Goal: Communication & Community: Answer question/provide support

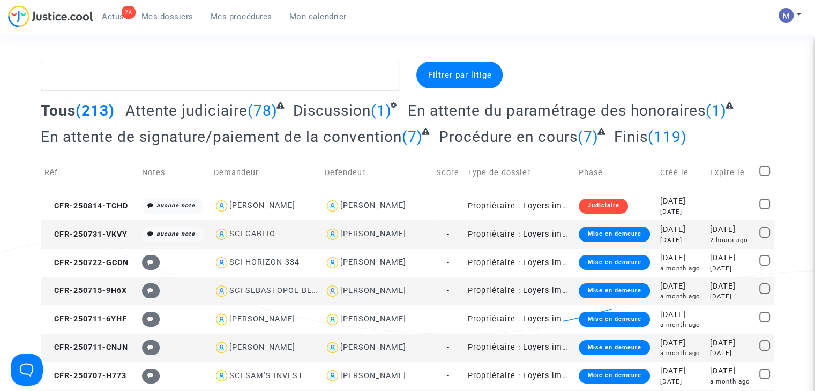
click at [180, 116] on span "Attente judiciaire" at bounding box center [186, 111] width 122 height 18
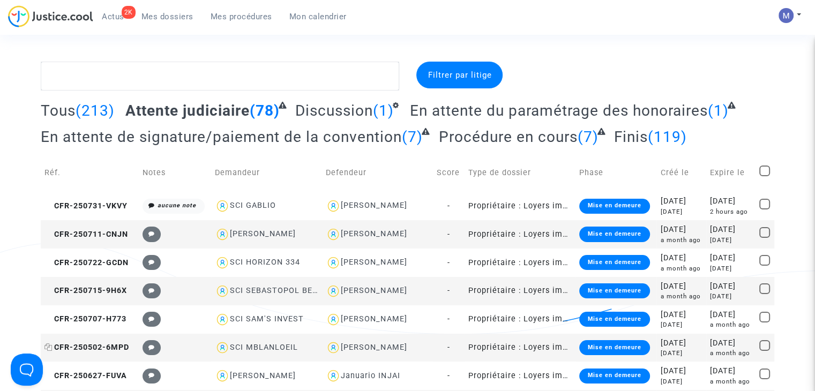
click at [110, 349] on span "CFR-250502-6MPD" at bounding box center [86, 347] width 85 height 9
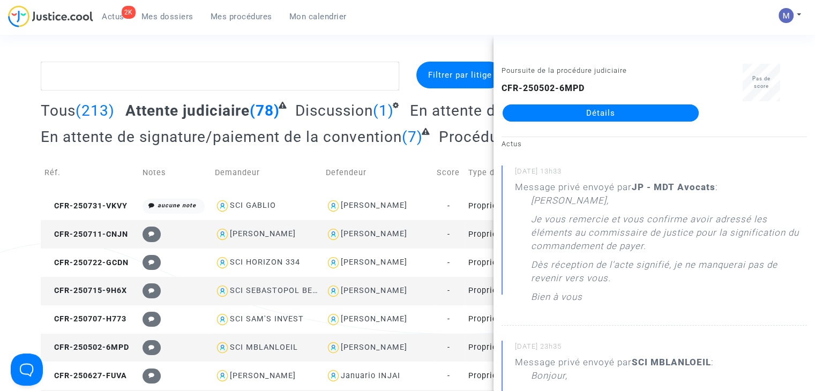
click at [585, 109] on link "Détails" at bounding box center [600, 112] width 196 height 17
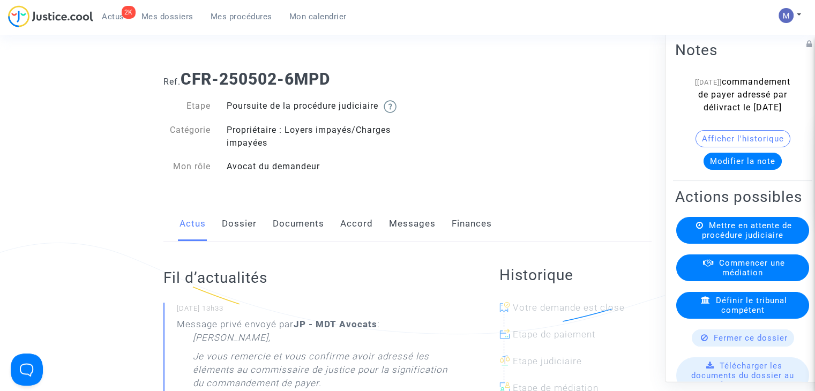
click at [406, 232] on link "Messages" at bounding box center [412, 223] width 47 height 35
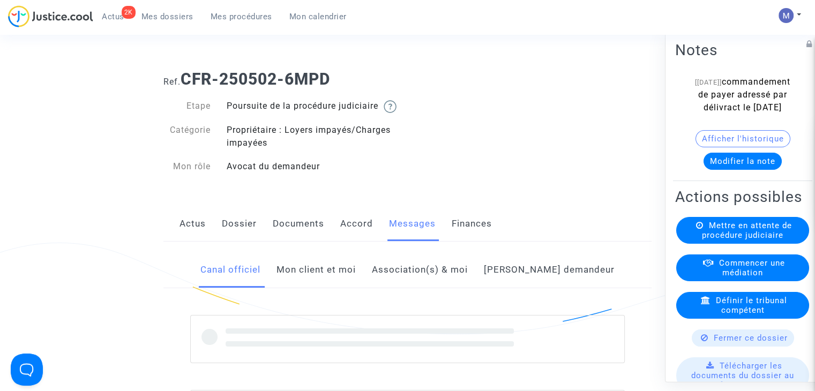
click at [336, 285] on link "Mon client et moi" at bounding box center [315, 269] width 79 height 35
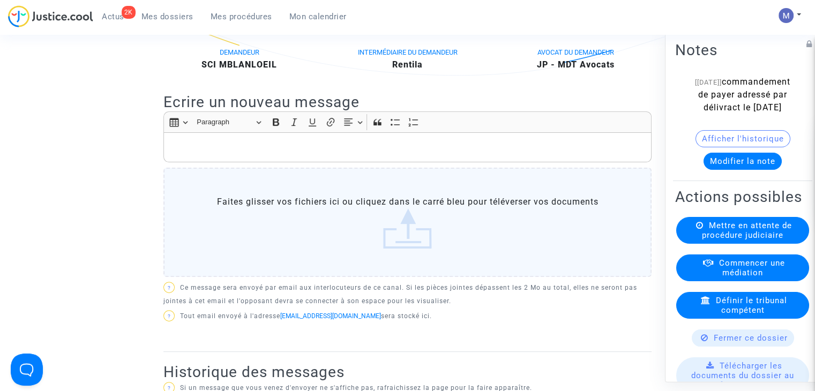
scroll to position [227, 0]
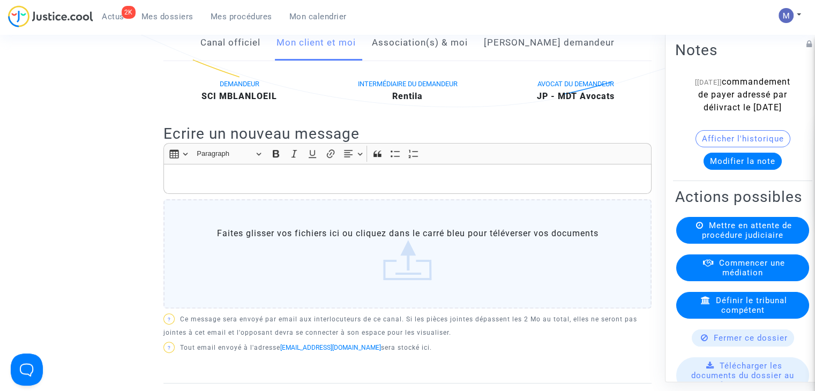
click at [241, 186] on p "Rich Text Editor, main" at bounding box center [407, 178] width 477 height 13
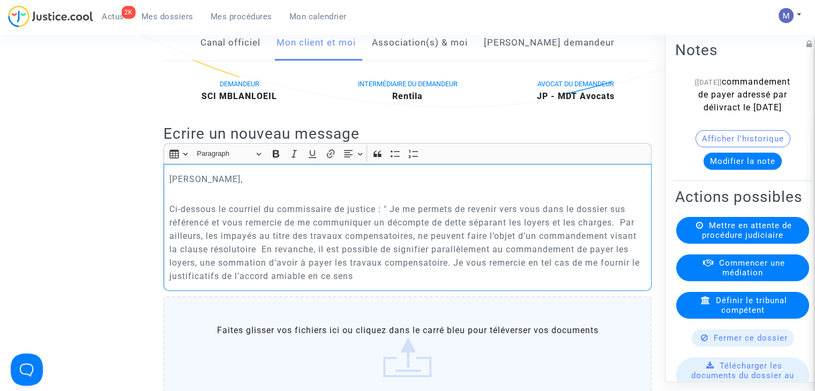
click at [363, 283] on p "Ci-dessous le courriel du commissaire de justice : " Je me permets de revenir v…" at bounding box center [407, 242] width 477 height 80
click at [353, 283] on p "Ci-dessous le courriel du commissaire de justice : " Je me permets de revenir v…" at bounding box center [407, 242] width 477 height 80
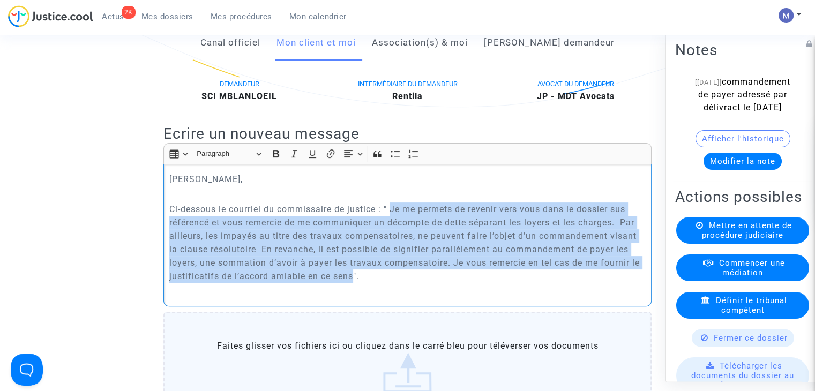
drag, startPoint x: 353, startPoint y: 286, endPoint x: 394, endPoint y: 222, distance: 75.6
click at [394, 222] on p "Ci-dessous le courriel du commissaire de justice : " Je me permets de revenir v…" at bounding box center [407, 242] width 477 height 80
click at [288, 162] on button "Italic (CTRL+I) Italic" at bounding box center [294, 154] width 16 height 16
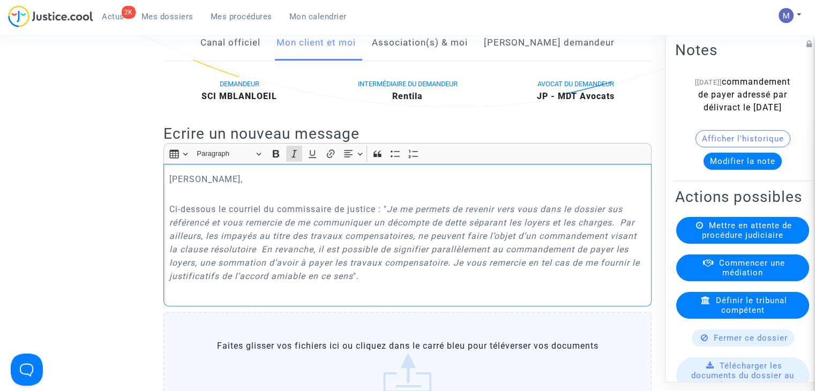
click at [391, 221] on p "Ci-dessous le courriel du commissaire de justice : " Je me permets de revenir v…" at bounding box center [407, 242] width 477 height 80
click at [379, 219] on p "Ci-dessous le courriel du commissaire de justice : " Je me permets de revenir v…" at bounding box center [407, 242] width 477 height 80
click at [527, 283] on p "Ci-dessous le courriel du commissaire de justice reçu à l'instant : " Je me per…" at bounding box center [407, 242] width 477 height 80
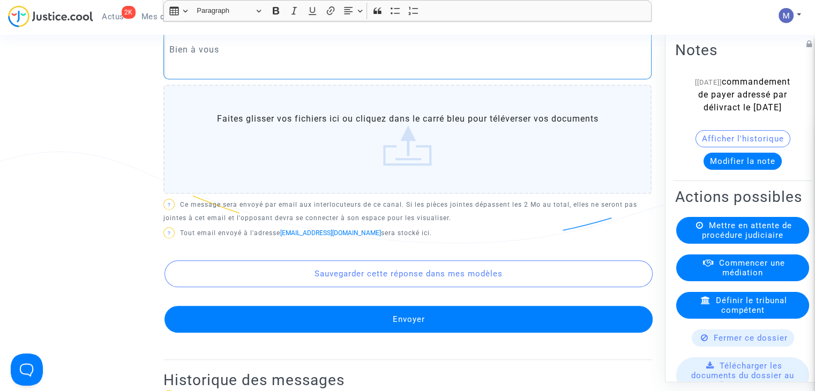
scroll to position [558, 0]
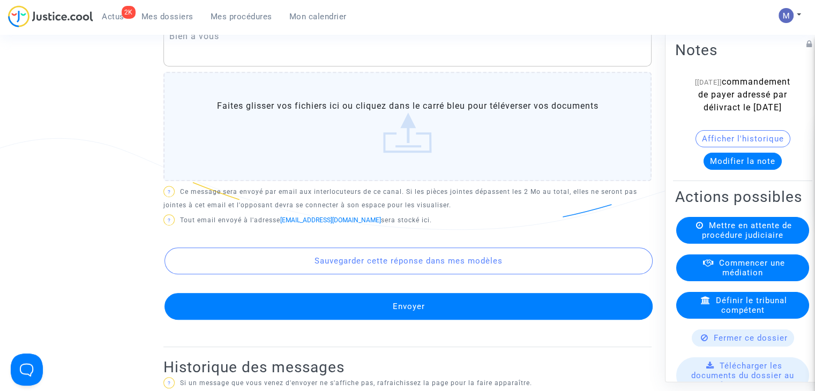
click at [424, 311] on button "Envoyer" at bounding box center [408, 306] width 488 height 27
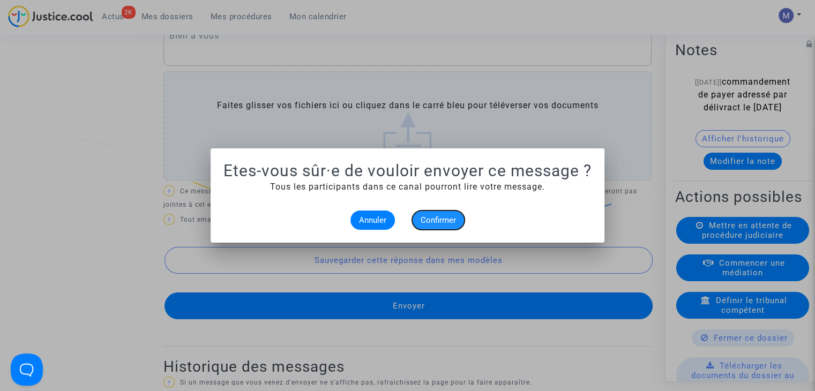
click at [450, 217] on span "Confirmer" at bounding box center [437, 220] width 35 height 10
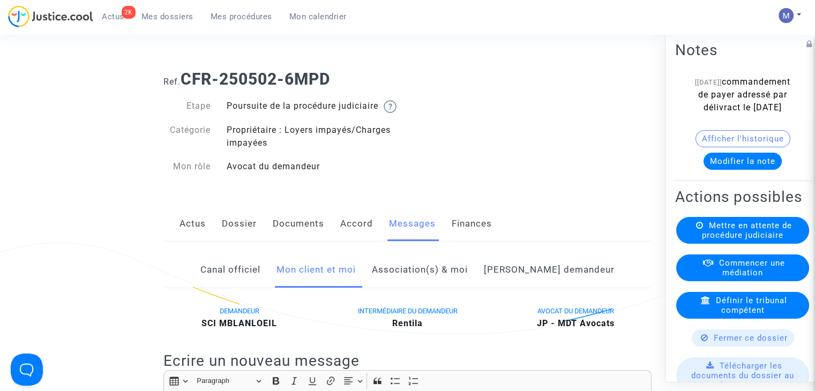
scroll to position [558, 0]
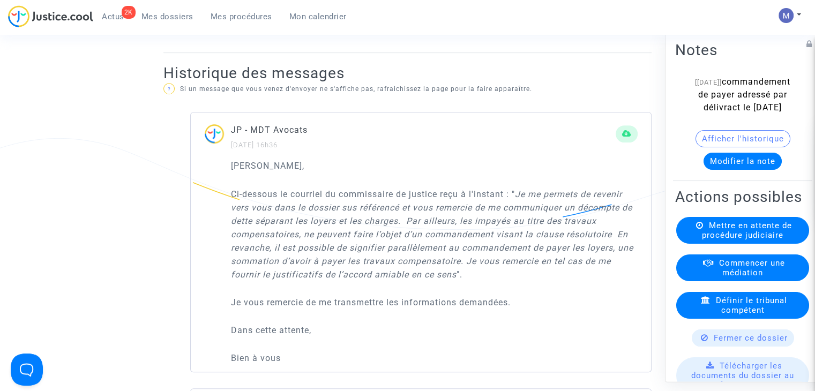
click at [156, 15] on span "Mes dossiers" at bounding box center [167, 17] width 52 height 10
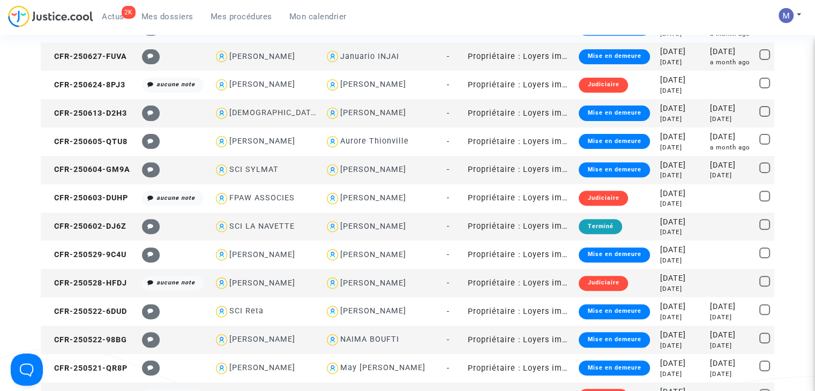
scroll to position [558, 0]
